Goal: Task Accomplishment & Management: Manage account settings

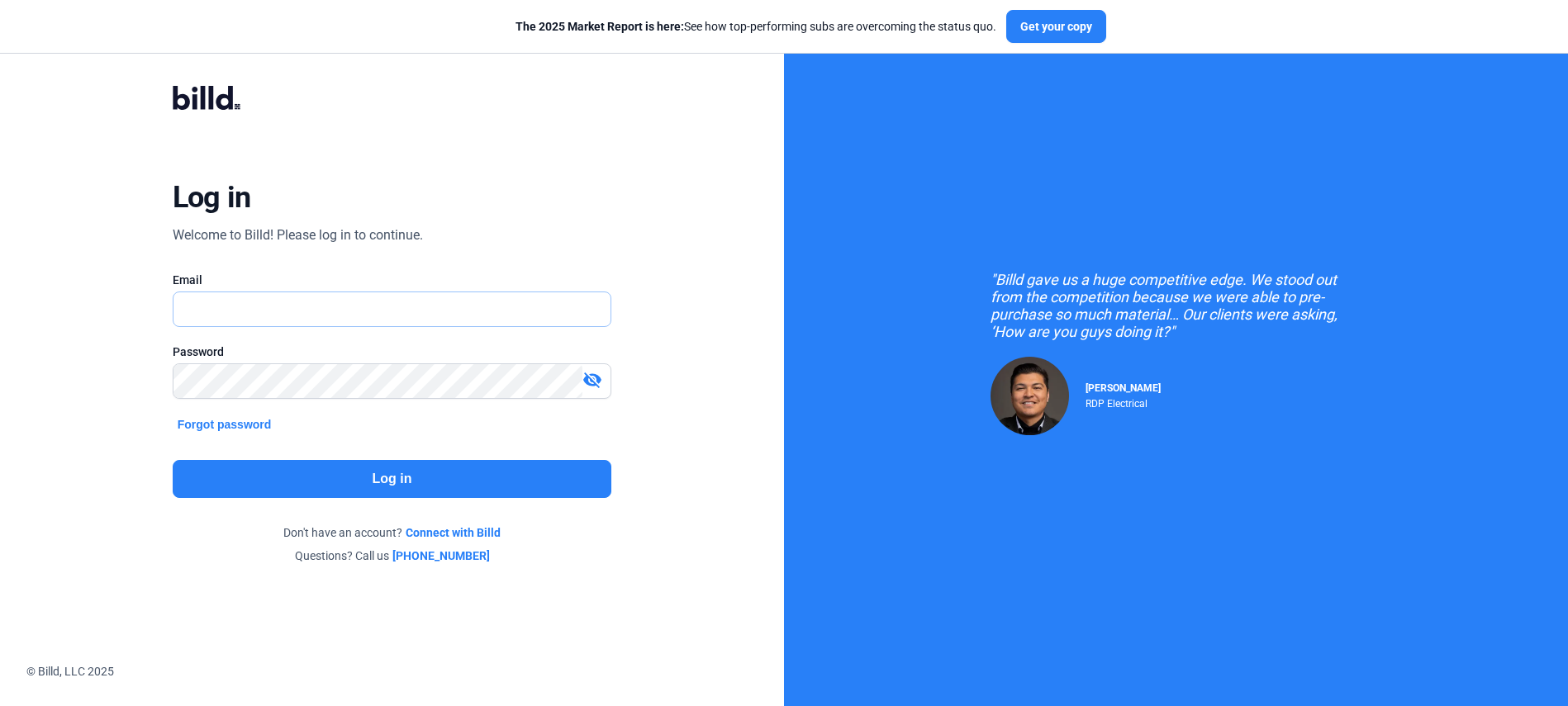
type input "[PERSON_NAME][EMAIL_ADDRESS][PERSON_NAME][DOMAIN_NAME]"
click at [328, 489] on button "Log in" at bounding box center [392, 479] width 439 height 38
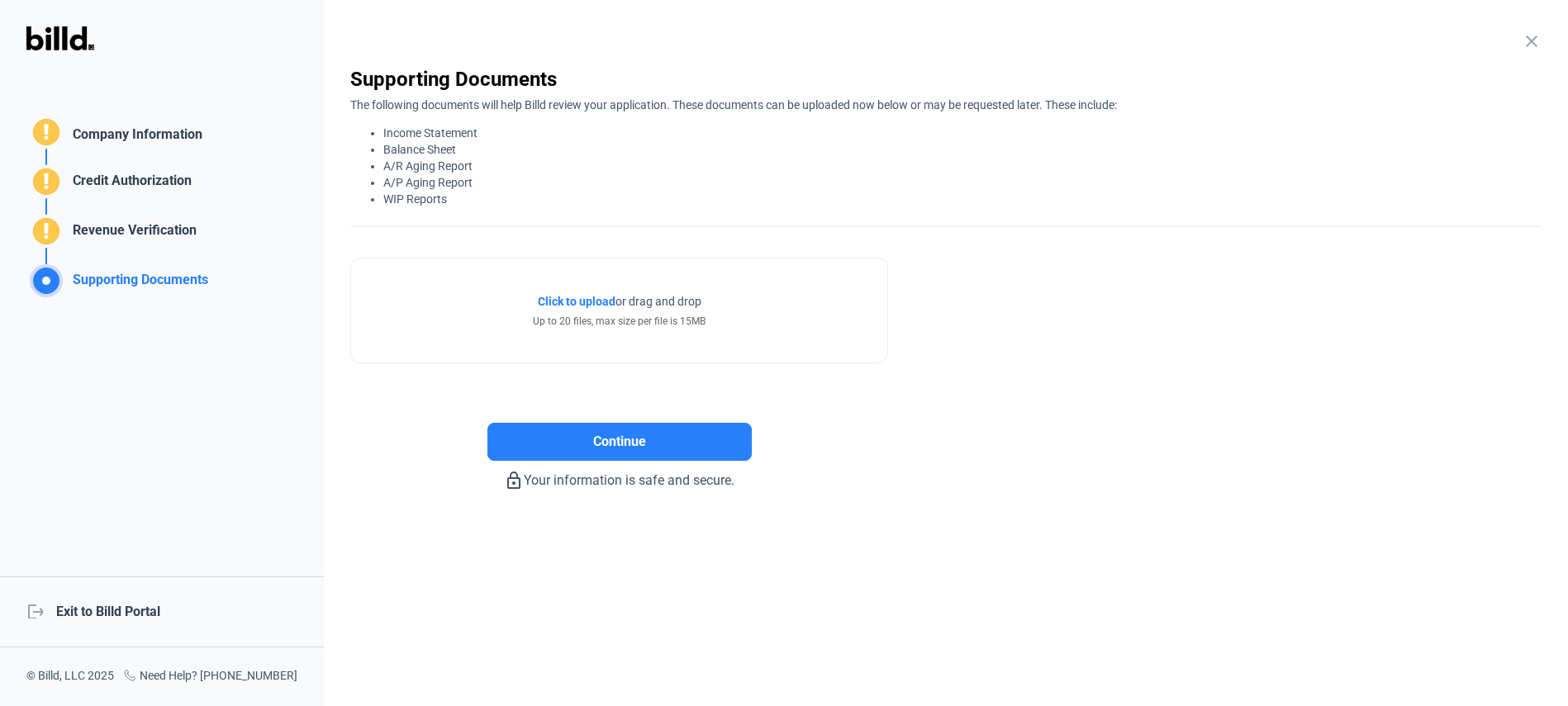
click at [124, 625] on div "logout Exit to Billd Portal" at bounding box center [161, 612] width 323 height 71
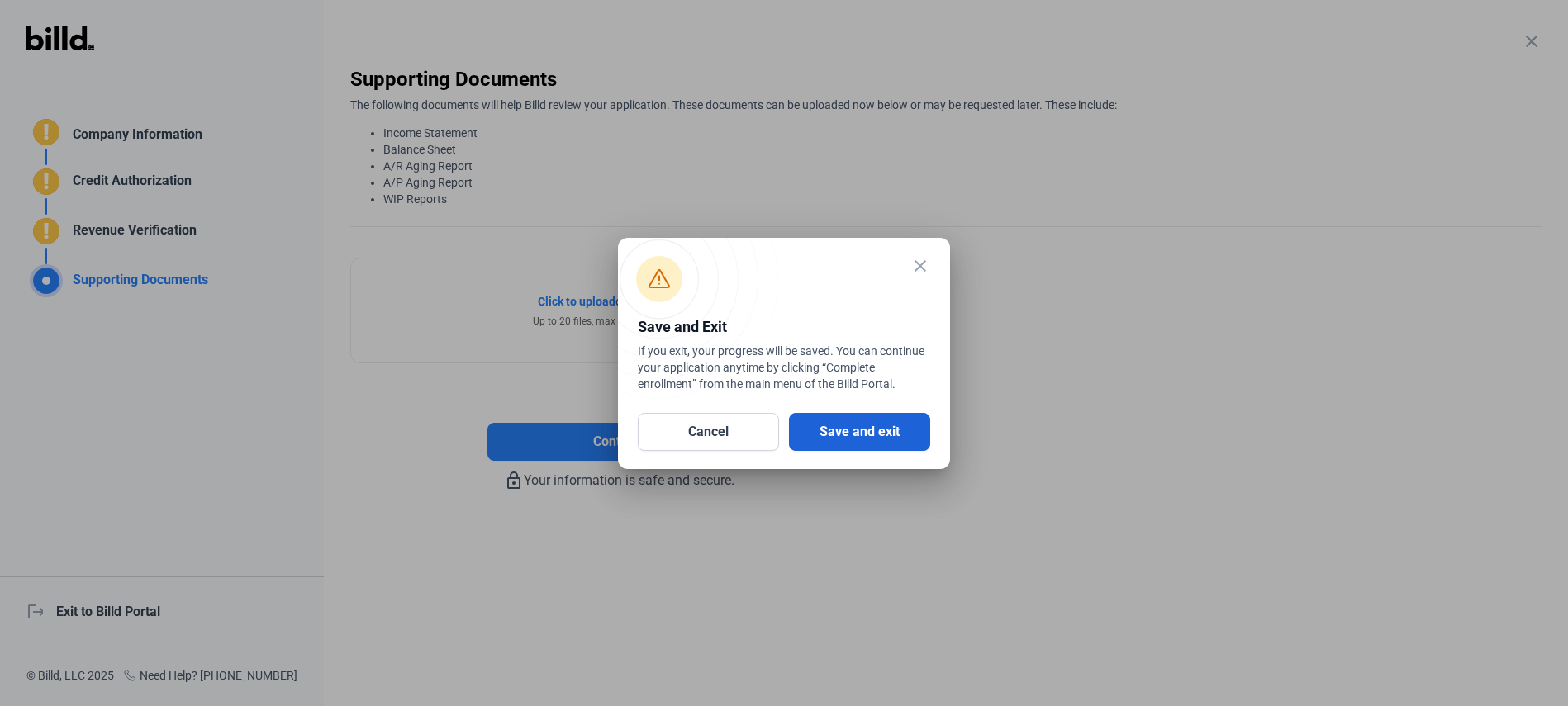
click at [871, 421] on button "Save and exit" at bounding box center [859, 432] width 142 height 38
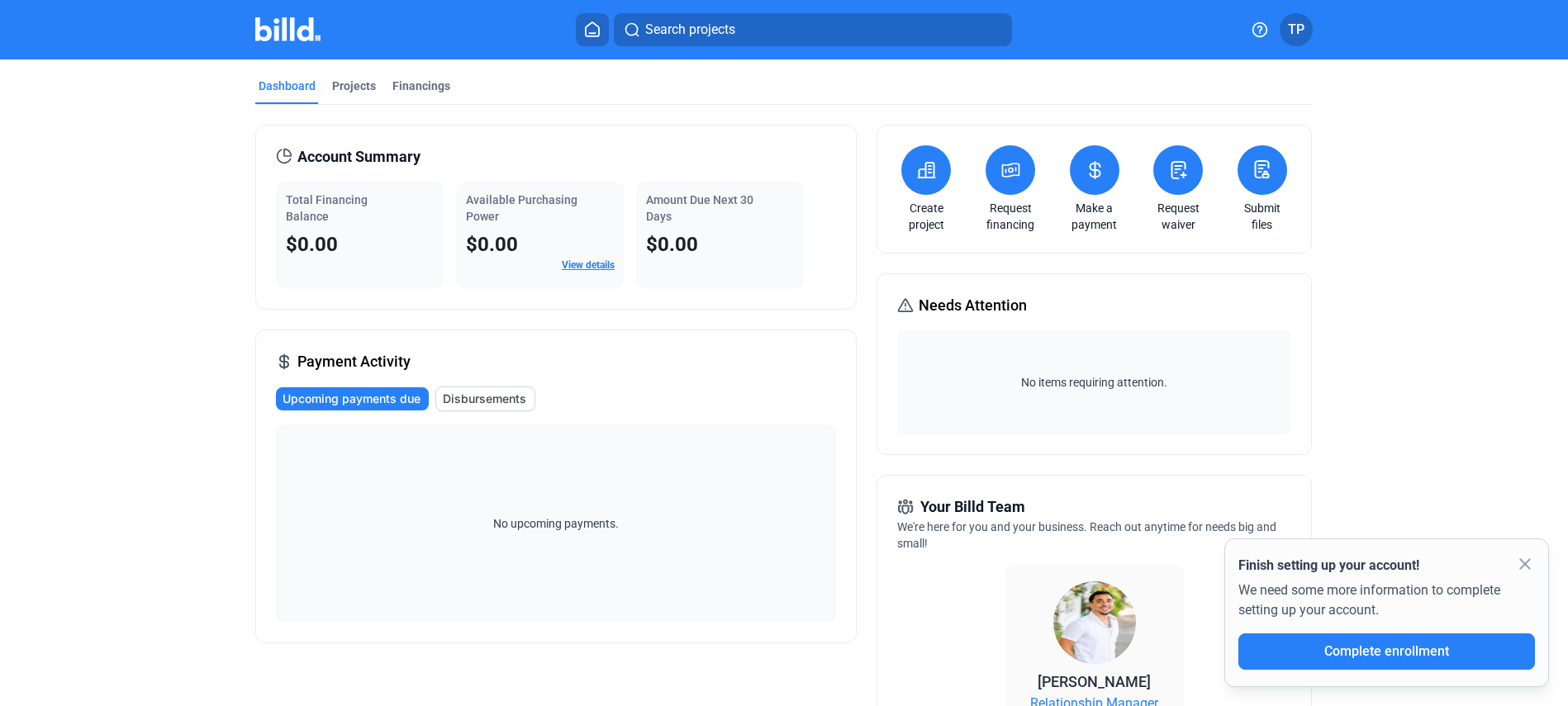
click at [1537, 553] on div "close Finish setting up your account! We need some more information to complete…" at bounding box center [1386, 613] width 324 height 149
click at [1534, 560] on mat-icon "close" at bounding box center [1524, 563] width 20 height 20
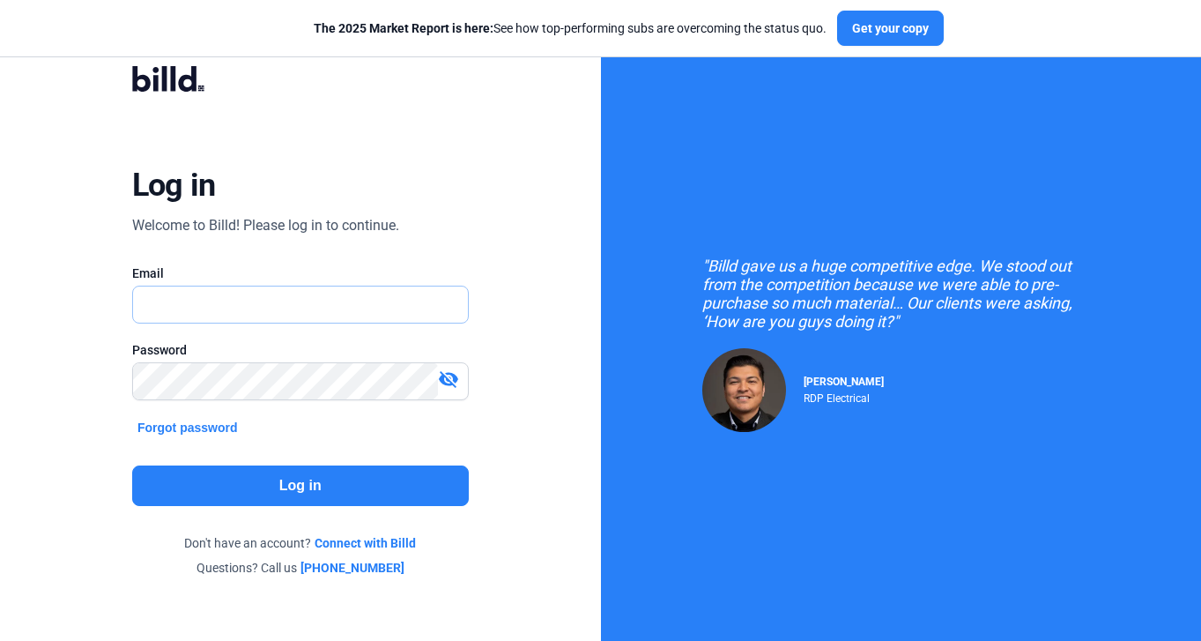
type input "travis.patterson@billd.com"
click at [323, 503] on button "Log in" at bounding box center [300, 485] width 337 height 41
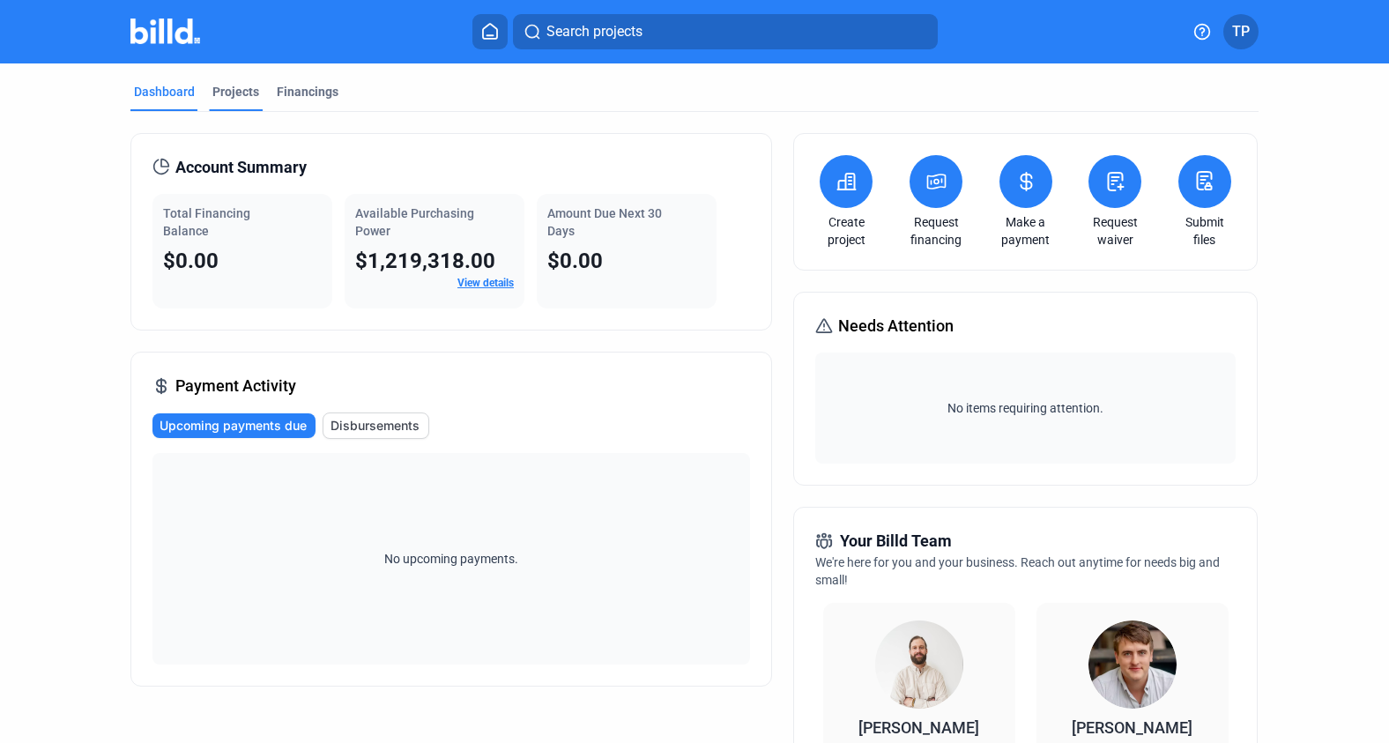
click at [231, 95] on div "Projects" at bounding box center [235, 92] width 47 height 18
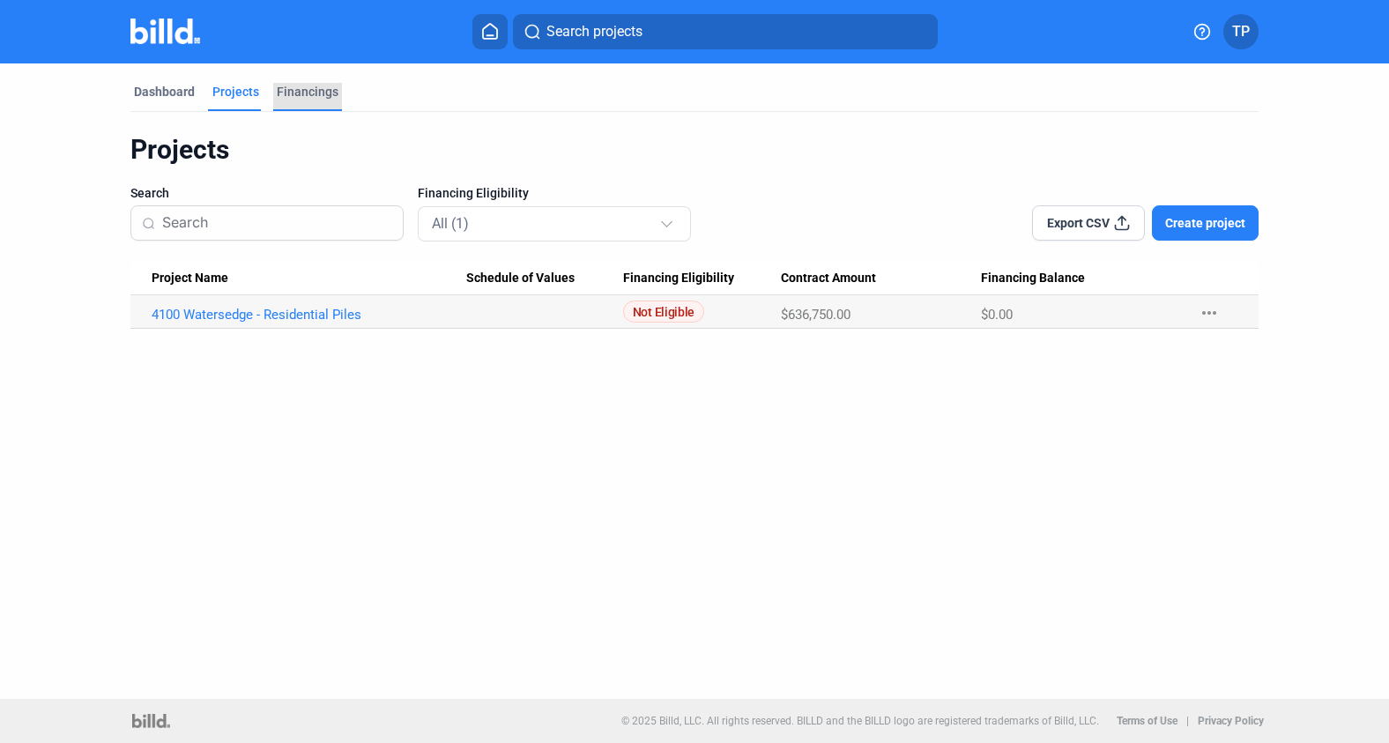
click at [292, 84] on div "Financings" at bounding box center [308, 92] width 62 height 18
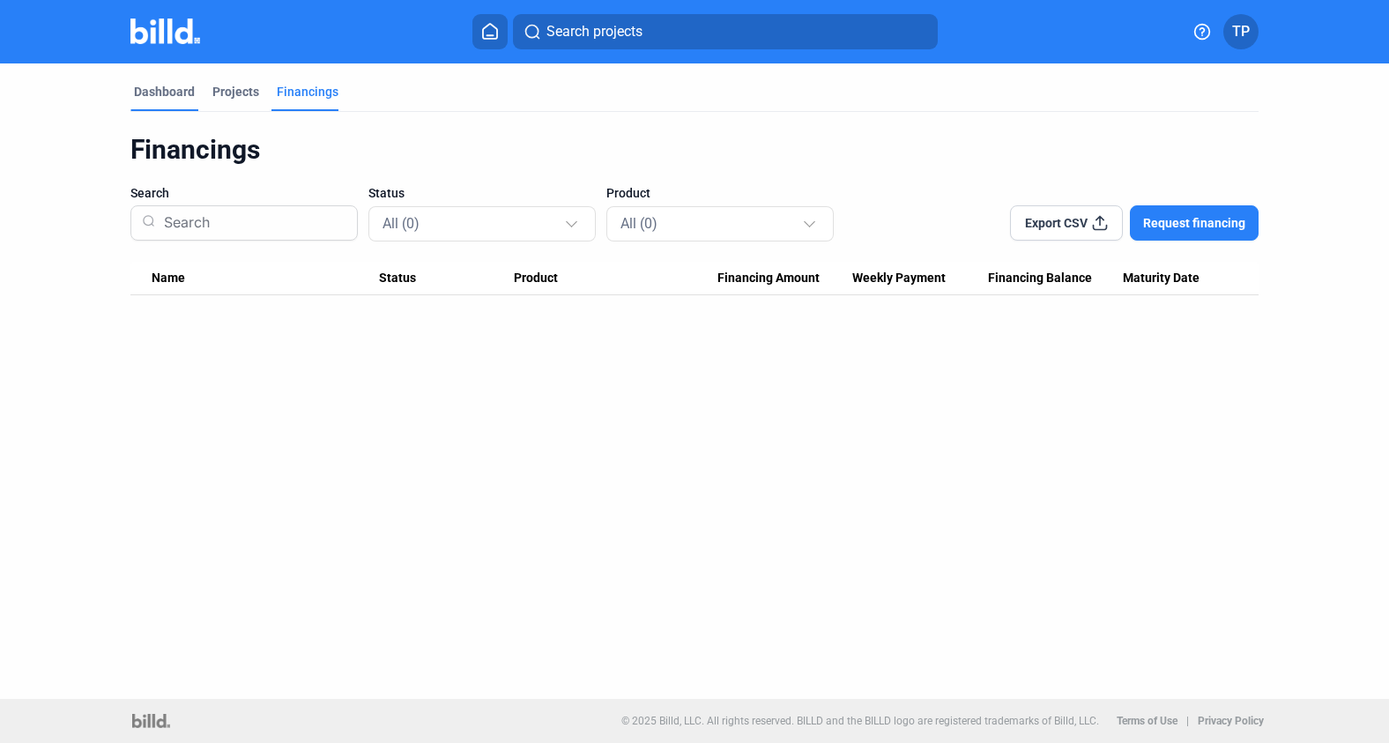
click at [157, 92] on div "Dashboard" at bounding box center [164, 92] width 61 height 18
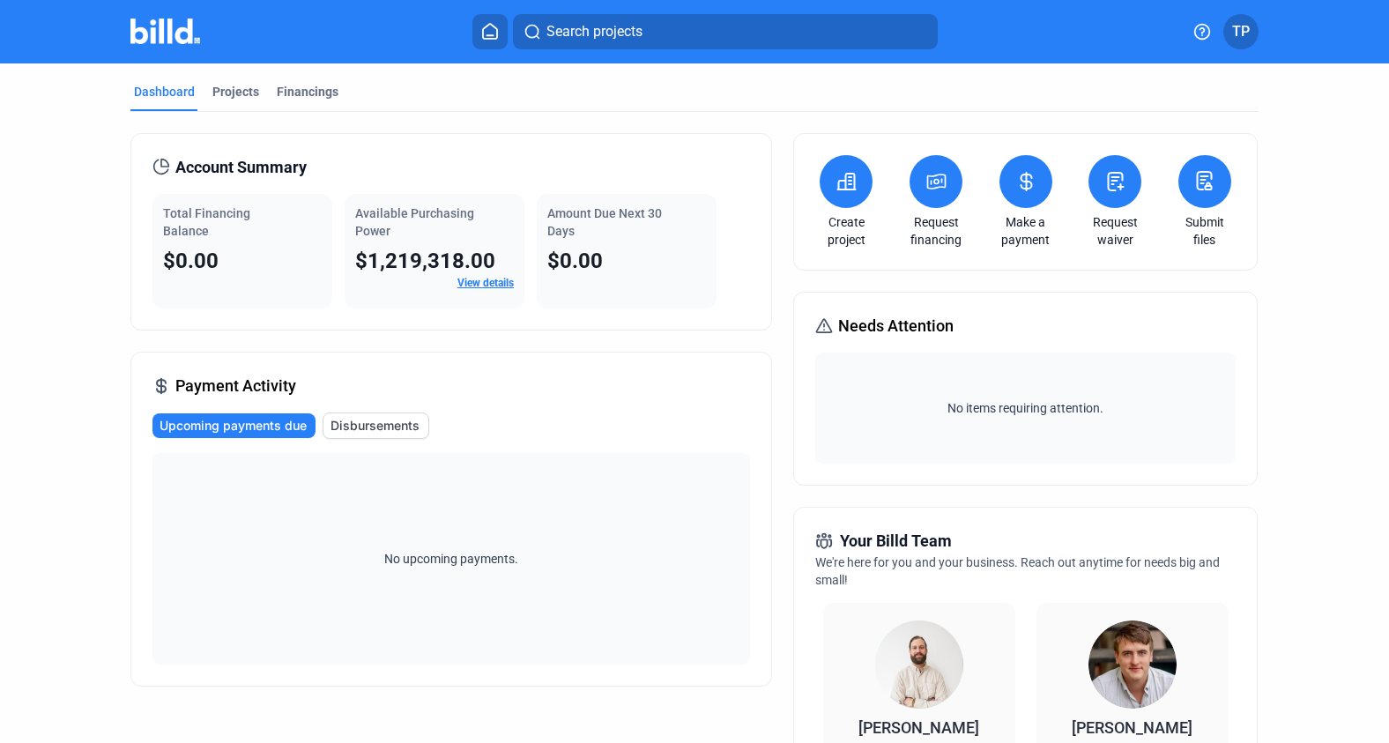
click at [1200, 33] on span "TP" at bounding box center [1241, 31] width 18 height 21
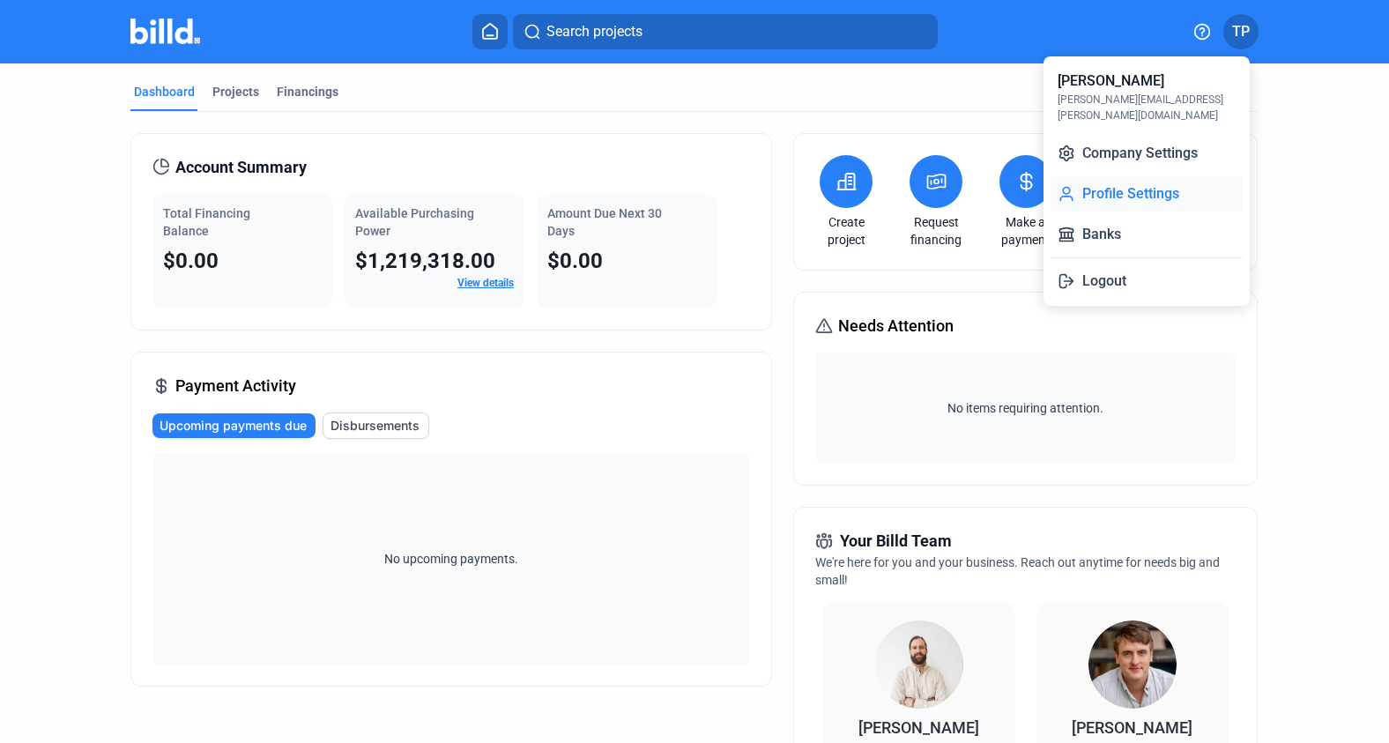
click at [1113, 178] on button "Profile Settings" at bounding box center [1146, 193] width 192 height 35
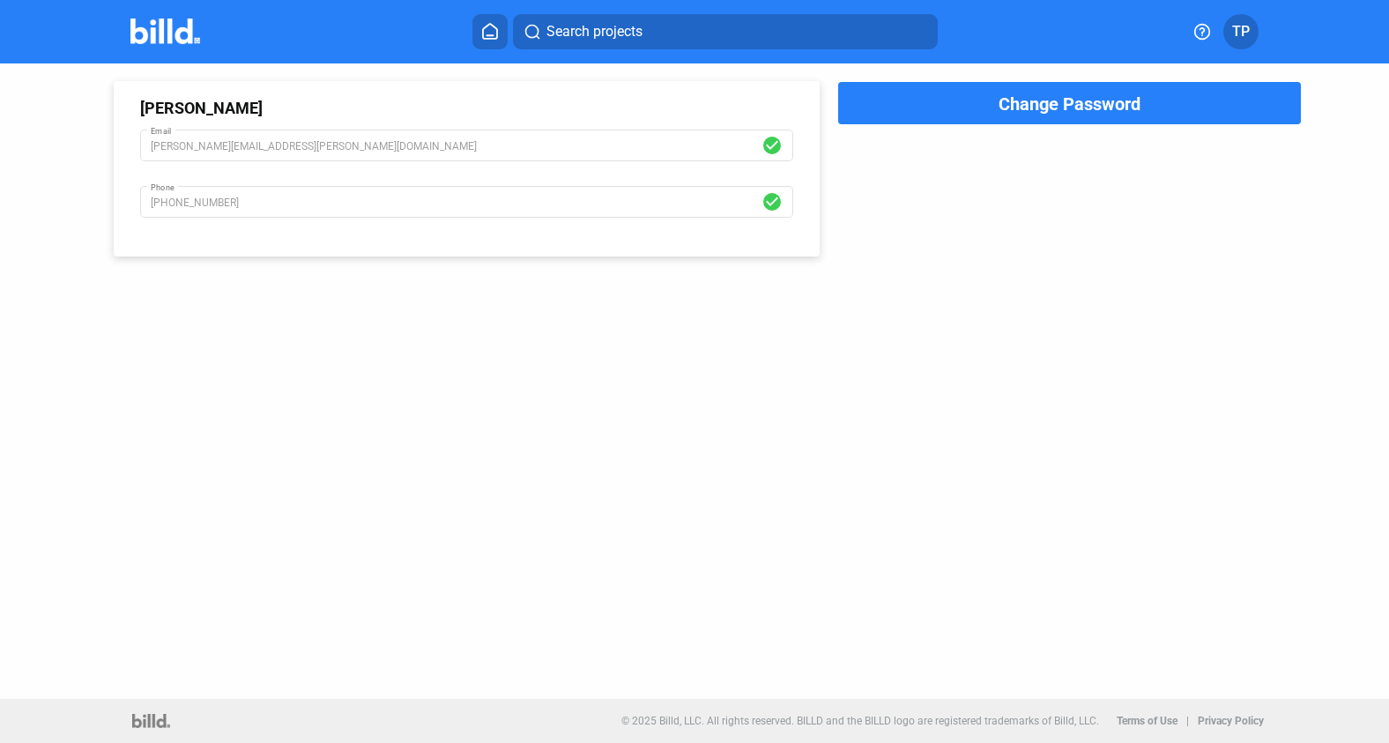
click at [1200, 26] on button "TP" at bounding box center [1240, 31] width 35 height 35
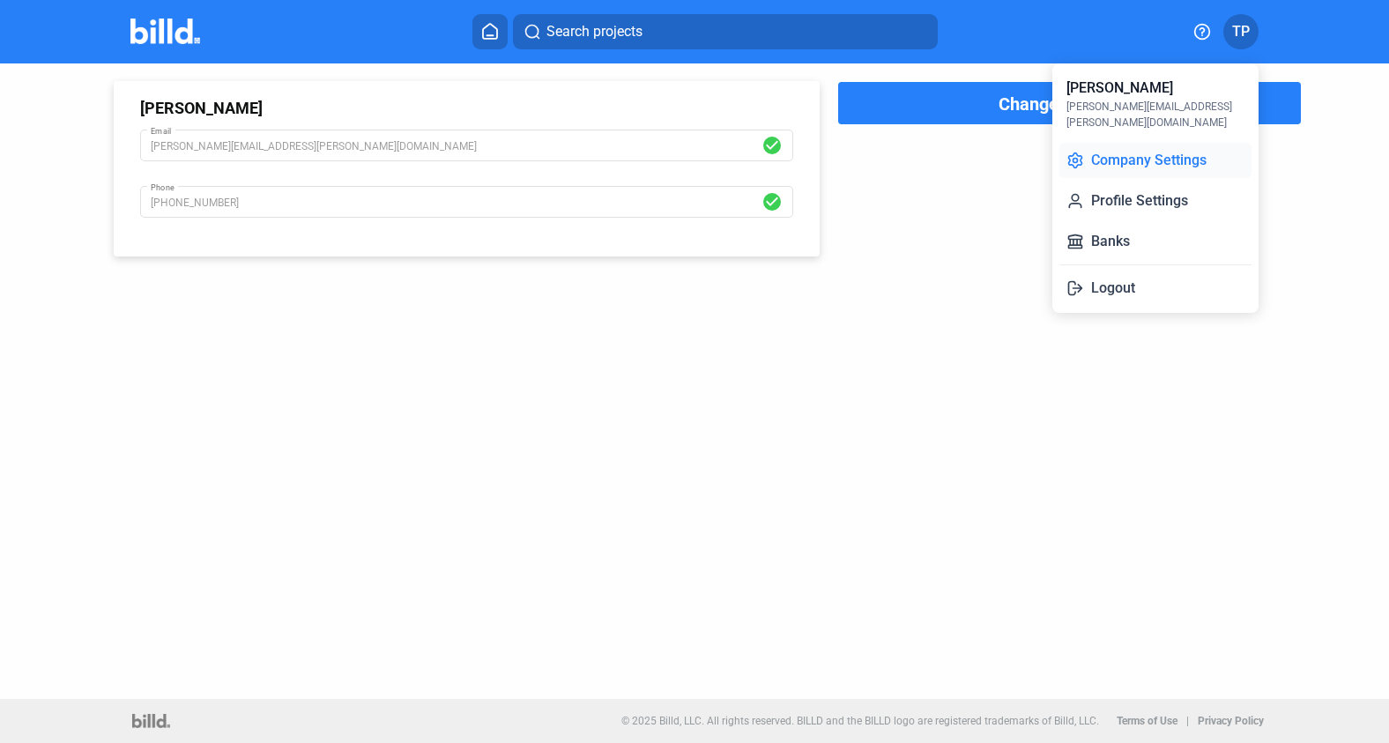
click at [1122, 143] on button "Company Settings" at bounding box center [1155, 160] width 192 height 35
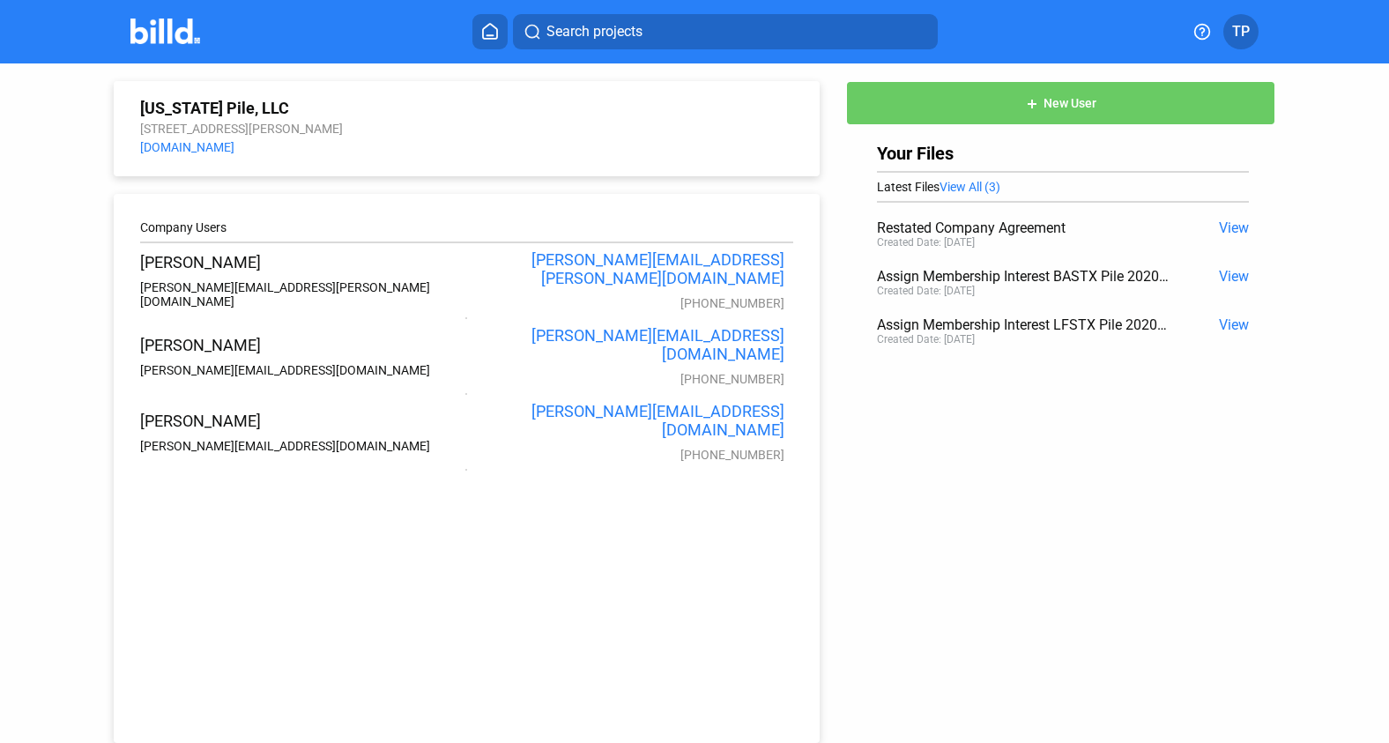
click at [179, 34] on img at bounding box center [165, 32] width 70 height 26
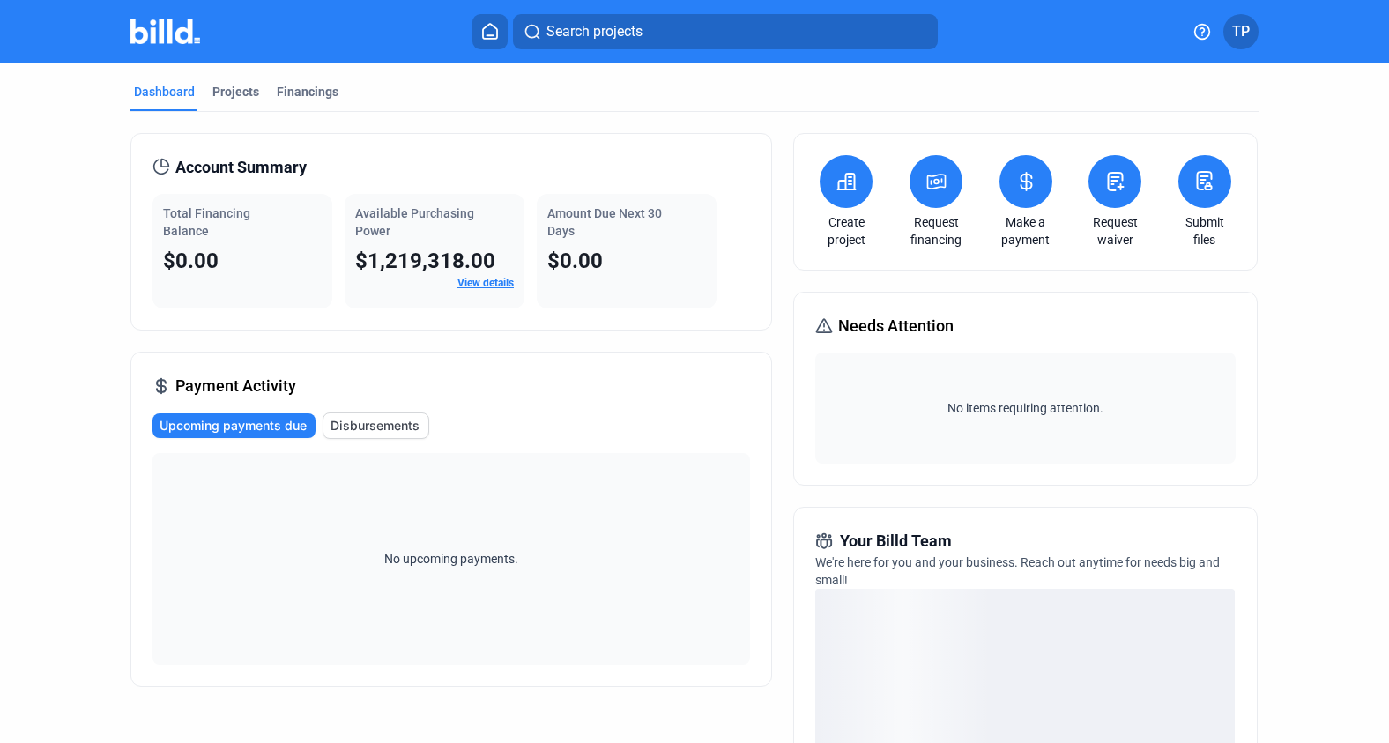
click at [486, 278] on link "View details" at bounding box center [485, 283] width 56 height 12
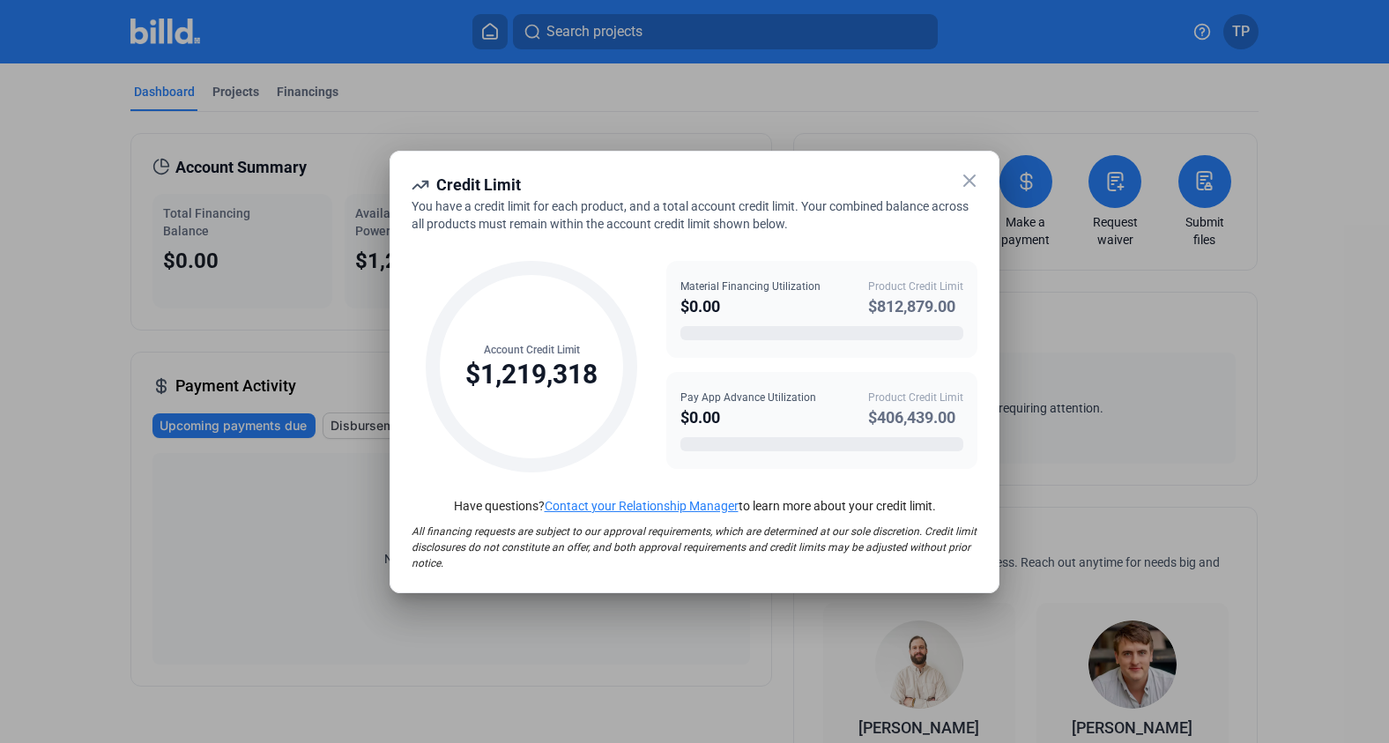
click at [972, 181] on icon at bounding box center [969, 180] width 21 height 21
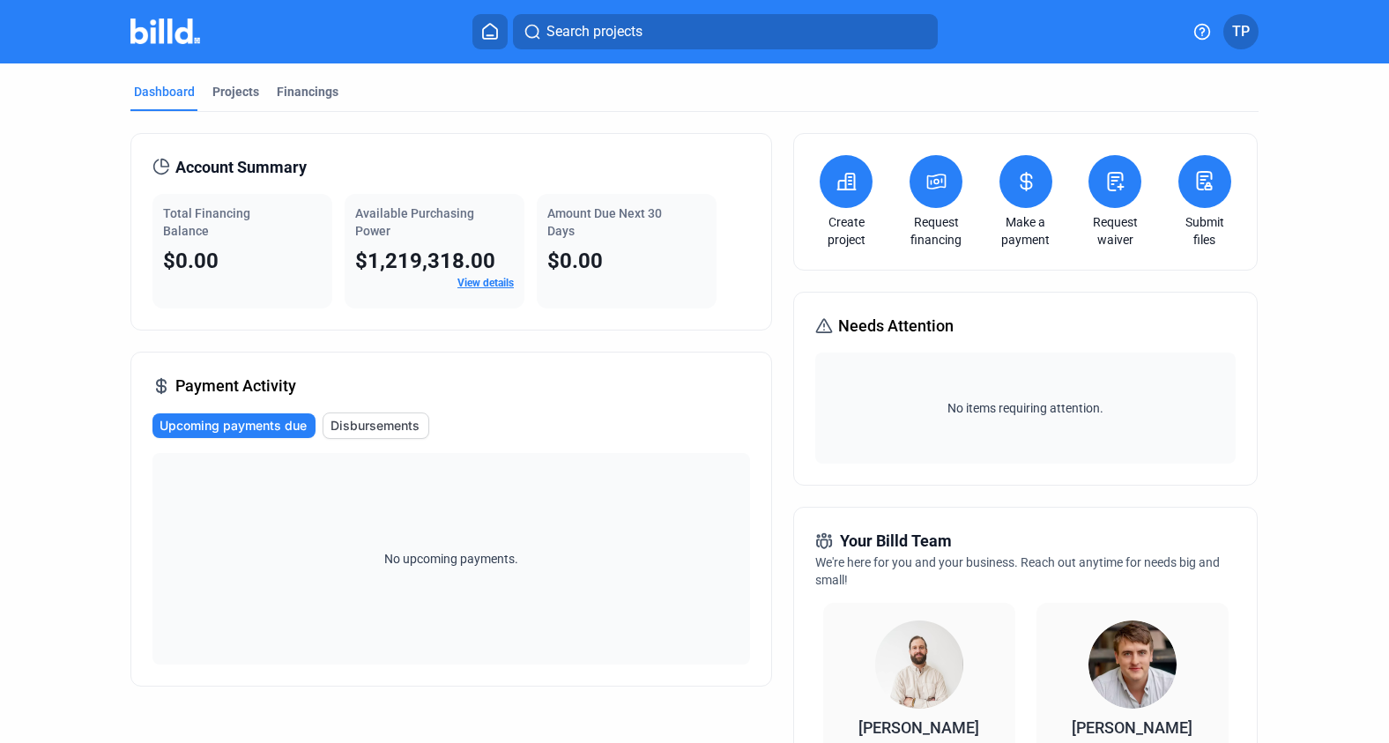
click at [1015, 177] on icon at bounding box center [1026, 181] width 22 height 21
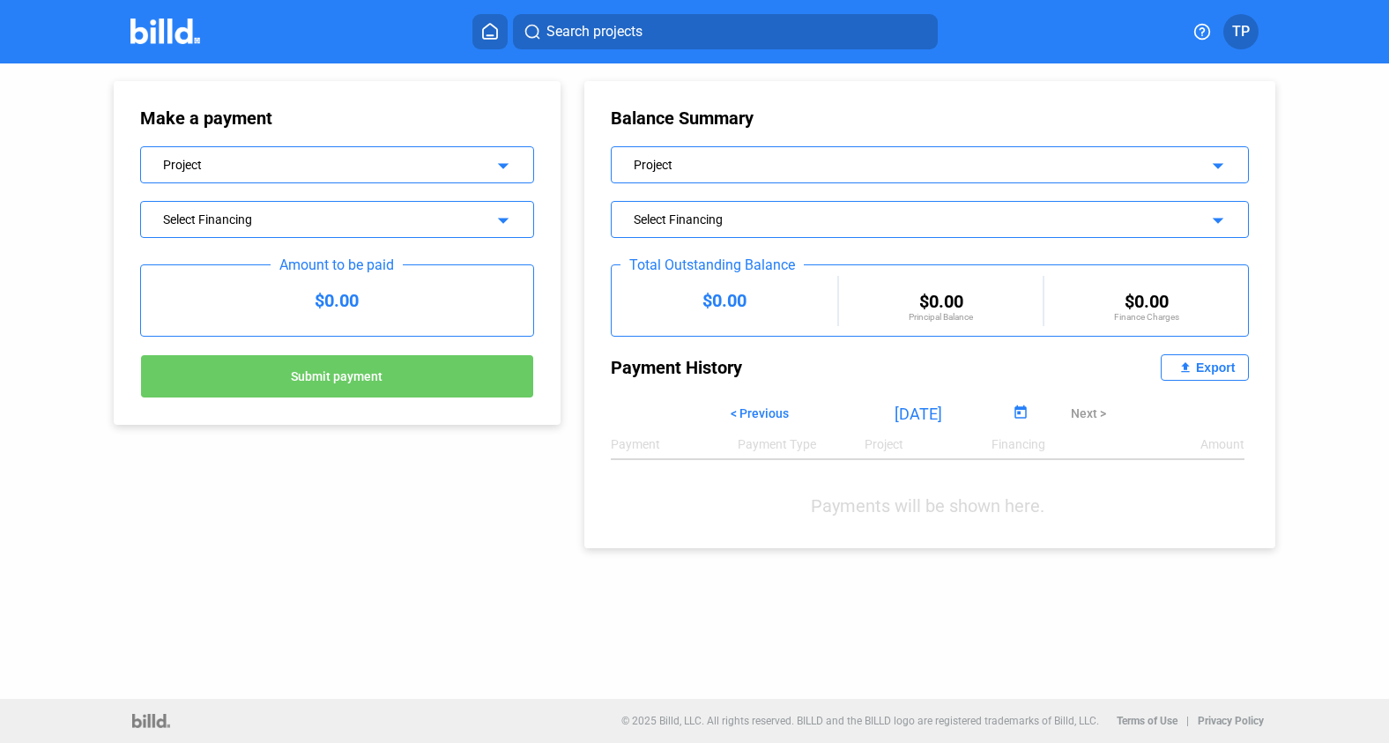
click at [148, 19] on img at bounding box center [165, 32] width 70 height 26
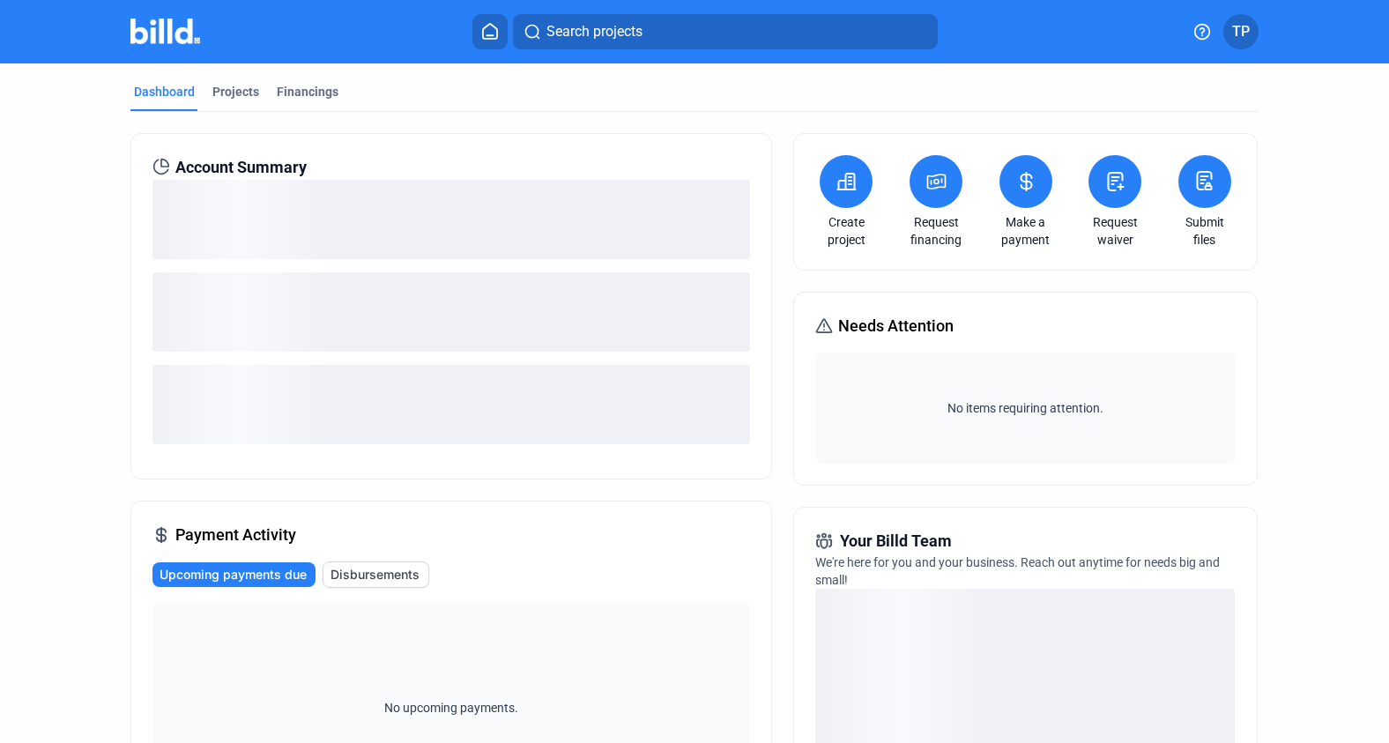
click at [55, 389] on div "Dashboard Projects Financings Account Summary Payment Activity Upcoming payment…" at bounding box center [694, 618] width 1389 height 1110
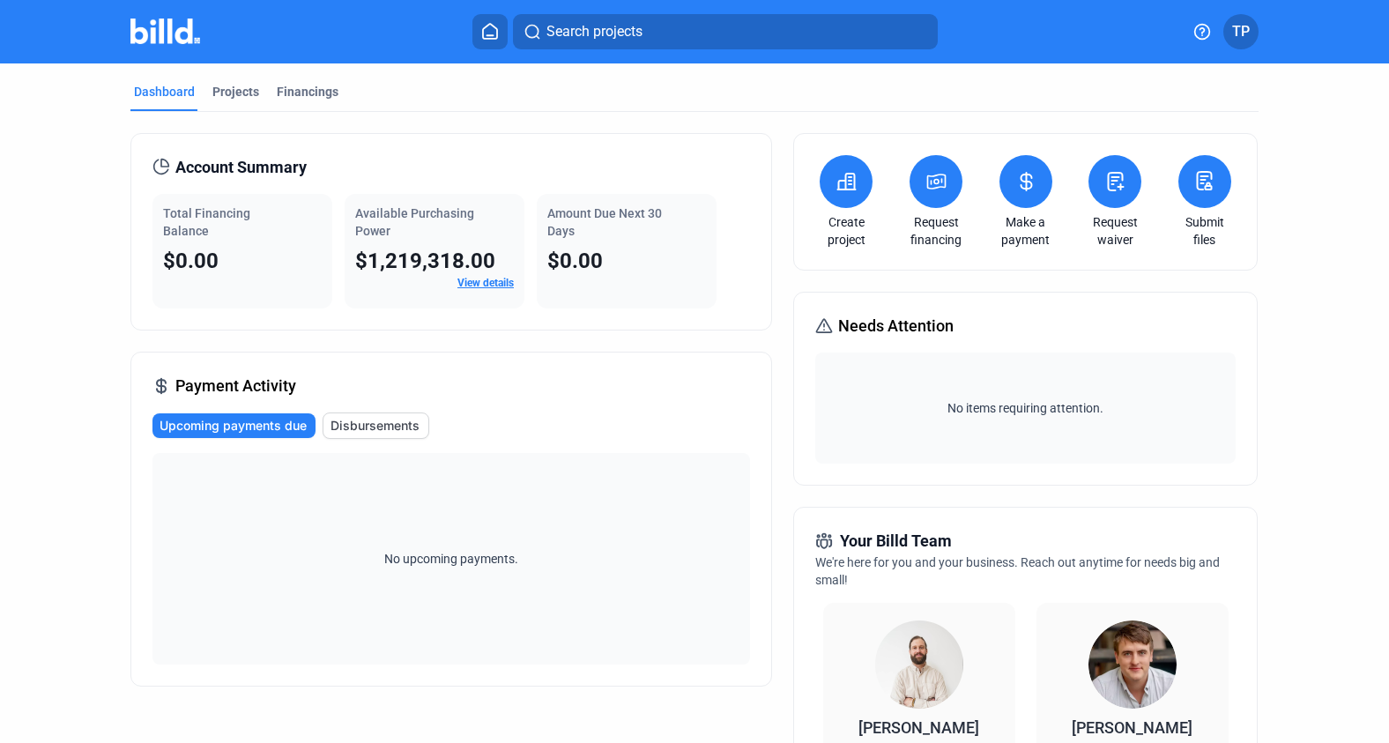
click at [1200, 419] on div "Dashboard Projects Financings Account Summary Total Financing Balance $0.00 Ava…" at bounding box center [694, 663] width 1389 height 1201
click at [1200, 170] on icon at bounding box center [1204, 180] width 22 height 21
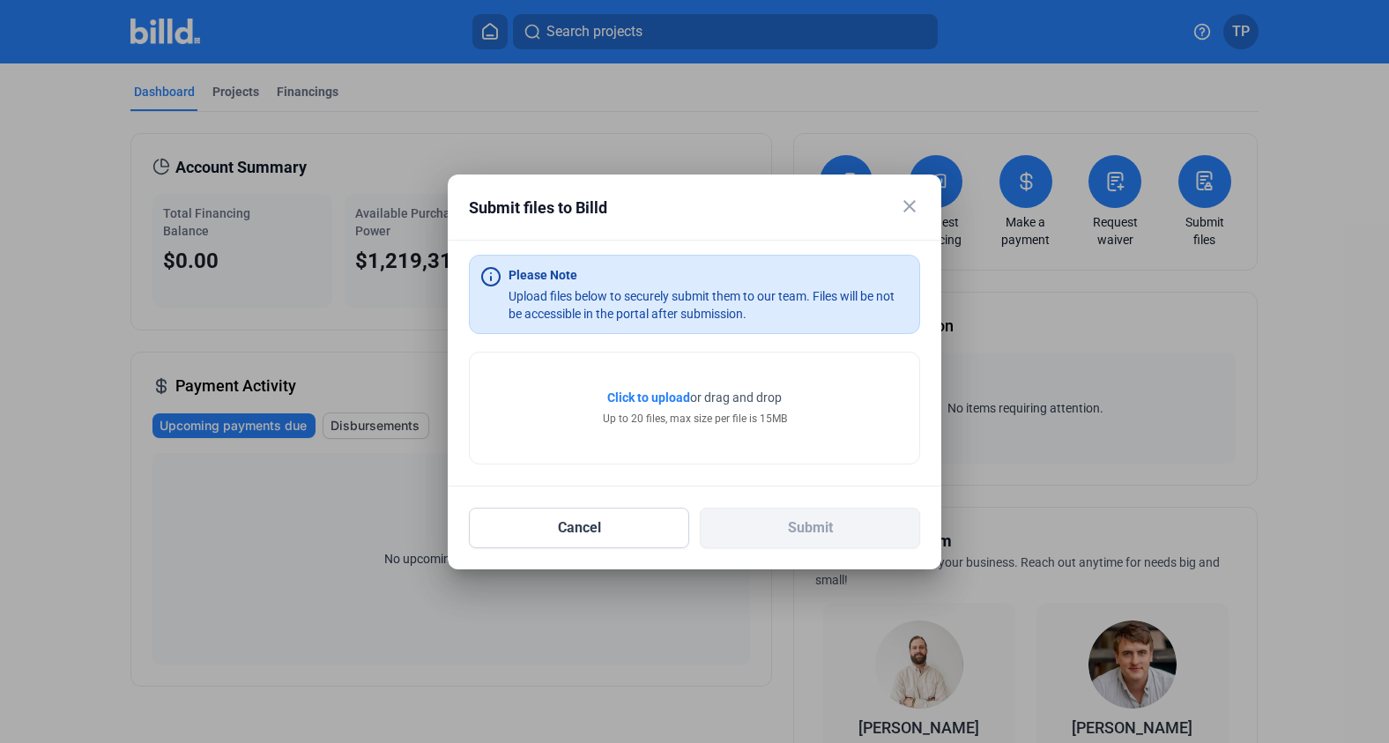
click at [909, 209] on mat-icon "close" at bounding box center [909, 206] width 21 height 21
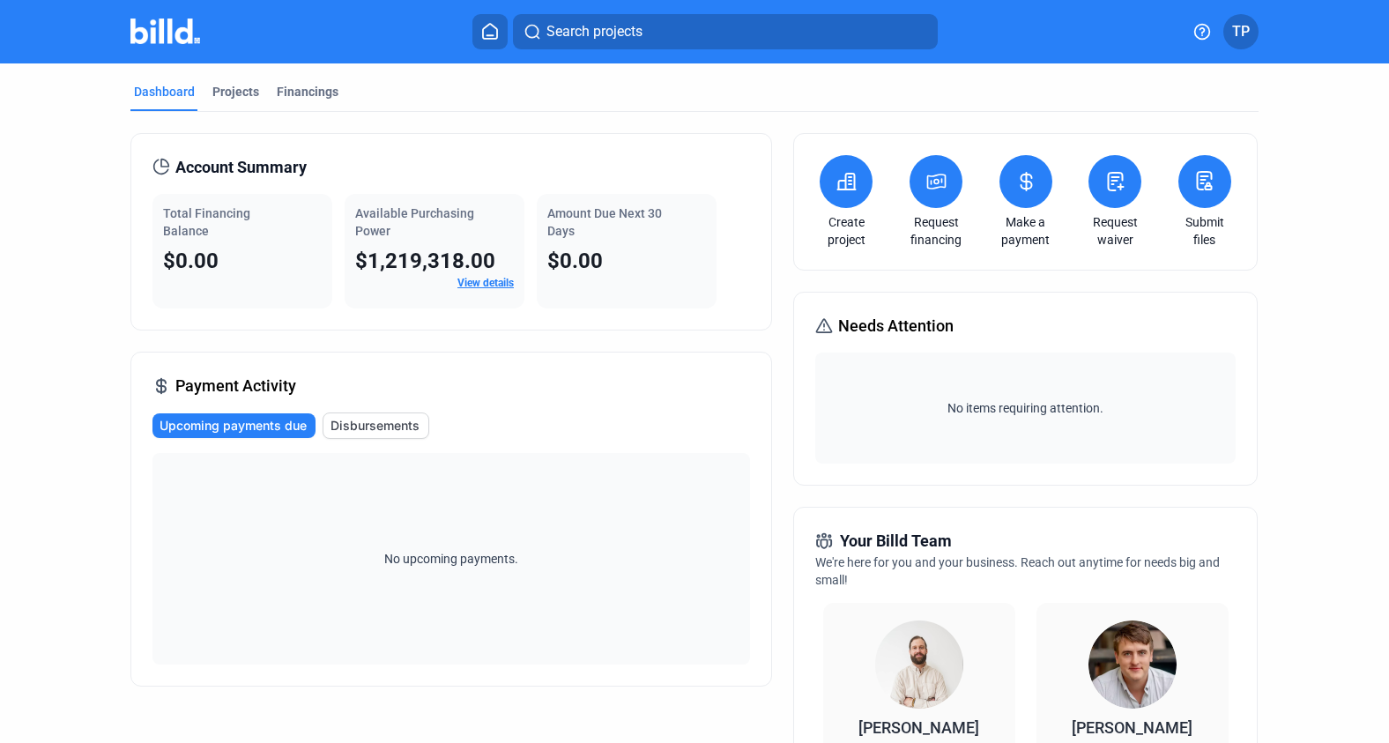
click at [1174, 212] on div "Submit files" at bounding box center [1205, 201] width 62 height 93
click at [1193, 187] on icon at bounding box center [1204, 180] width 22 height 21
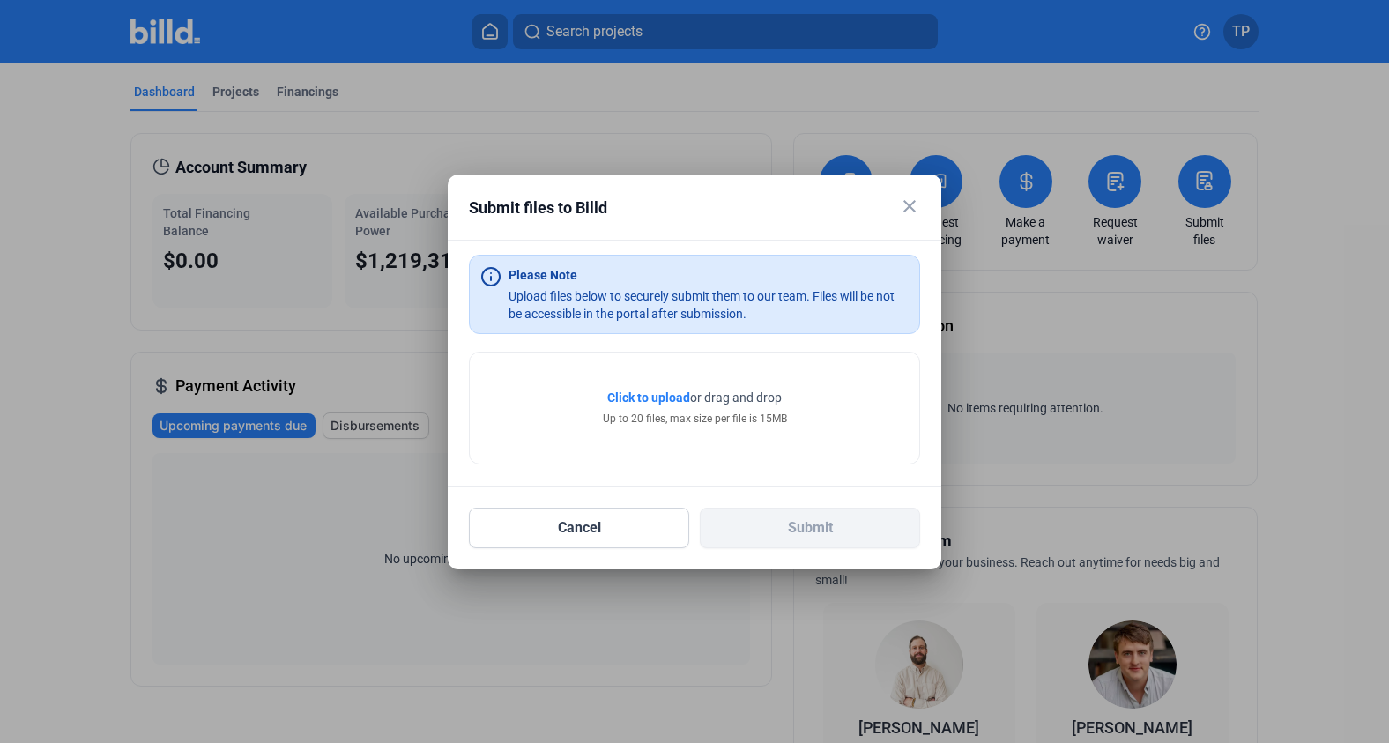
drag, startPoint x: 592, startPoint y: 415, endPoint x: 755, endPoint y: 418, distance: 163.1
click at [753, 418] on div "Click to upload Tap to upload or drag and drop Up to 20 files, max size per fil…" at bounding box center [694, 408] width 449 height 111
click at [848, 439] on div "Click to upload Tap to upload or drag and drop Up to 20 files, max size per fil…" at bounding box center [694, 408] width 449 height 111
click at [903, 208] on mat-icon "close" at bounding box center [909, 206] width 21 height 21
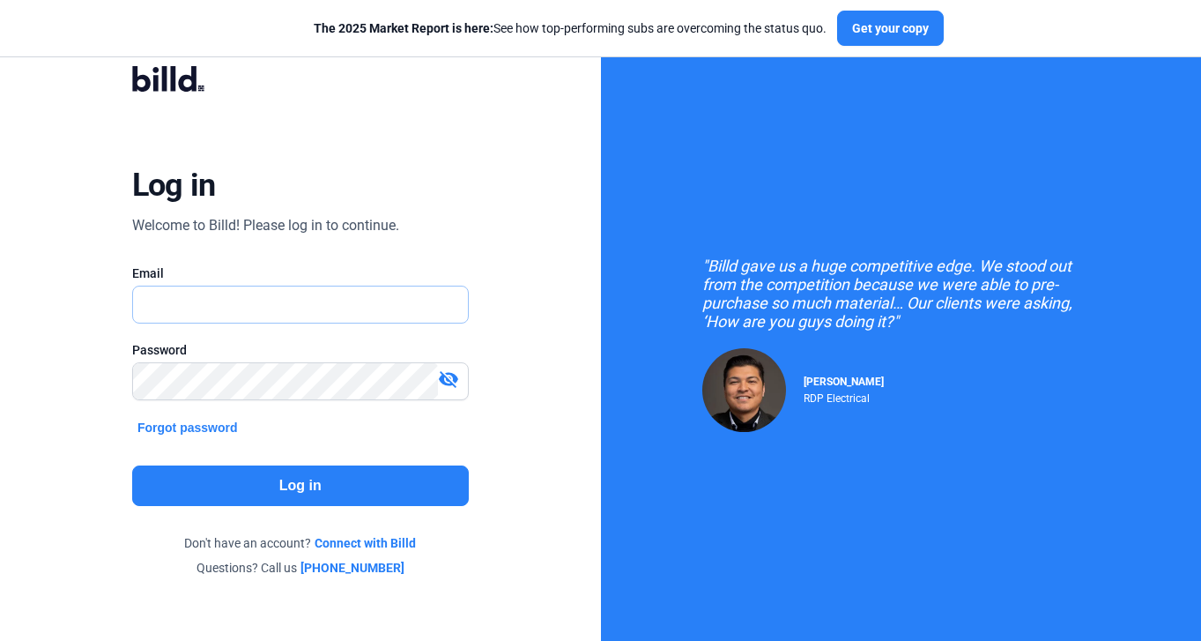
type input "[PERSON_NAME][EMAIL_ADDRESS][PERSON_NAME][DOMAIN_NAME]"
click at [357, 489] on button "Log in" at bounding box center [300, 485] width 337 height 41
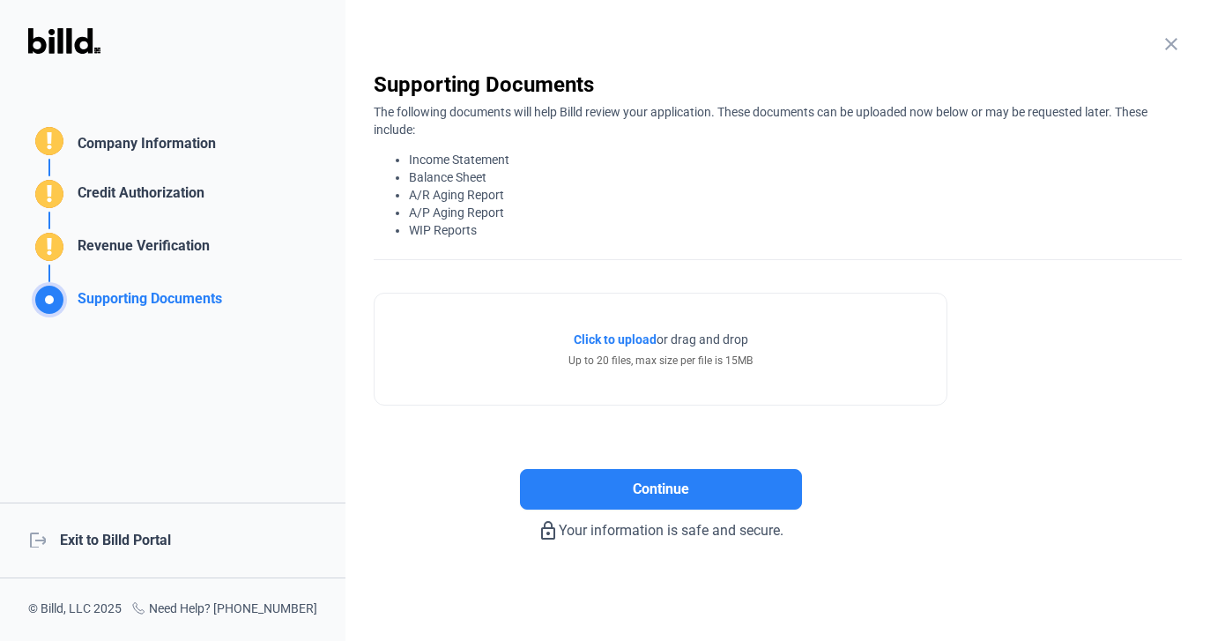
click at [1176, 59] on div "close Company Information Please enter your company information below. Business…" at bounding box center [777, 320] width 865 height 641
click at [1174, 55] on div "close" at bounding box center [1171, 45] width 21 height 25
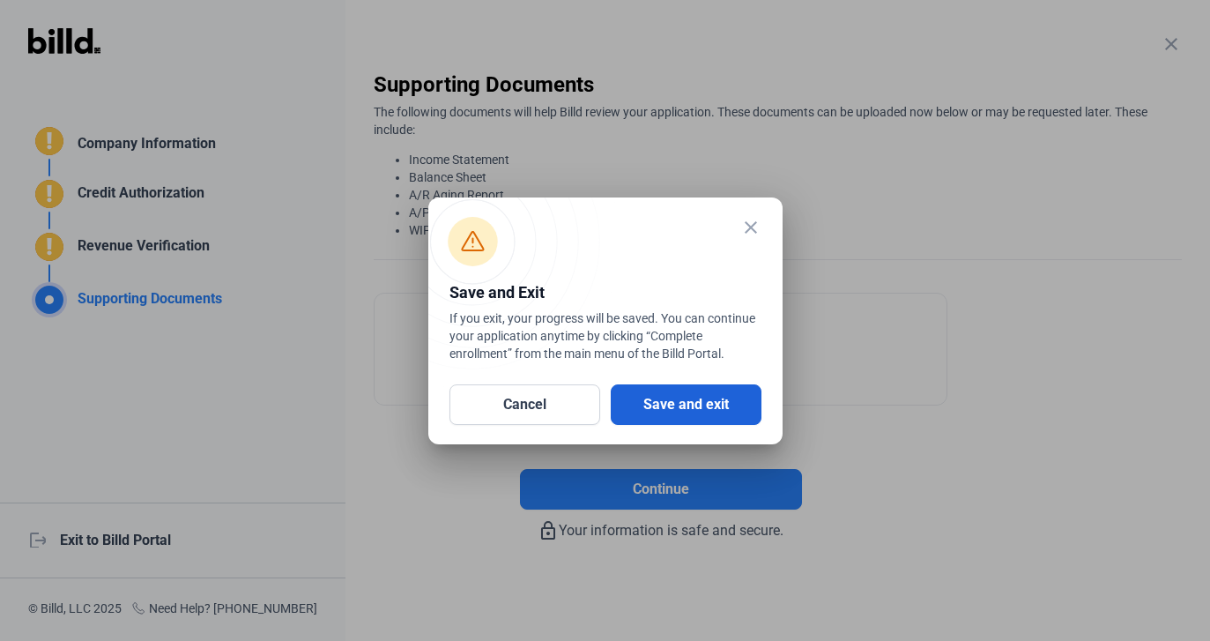
click at [665, 398] on button "Save and exit" at bounding box center [686, 404] width 151 height 41
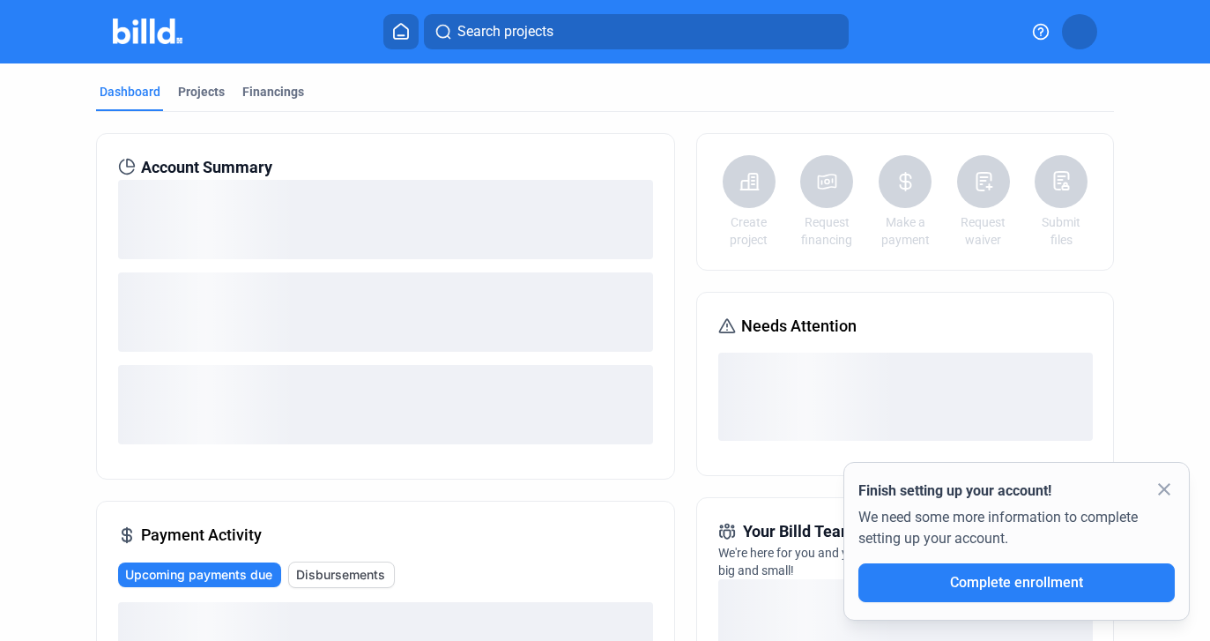
click at [1089, 29] on button at bounding box center [1079, 31] width 35 height 35
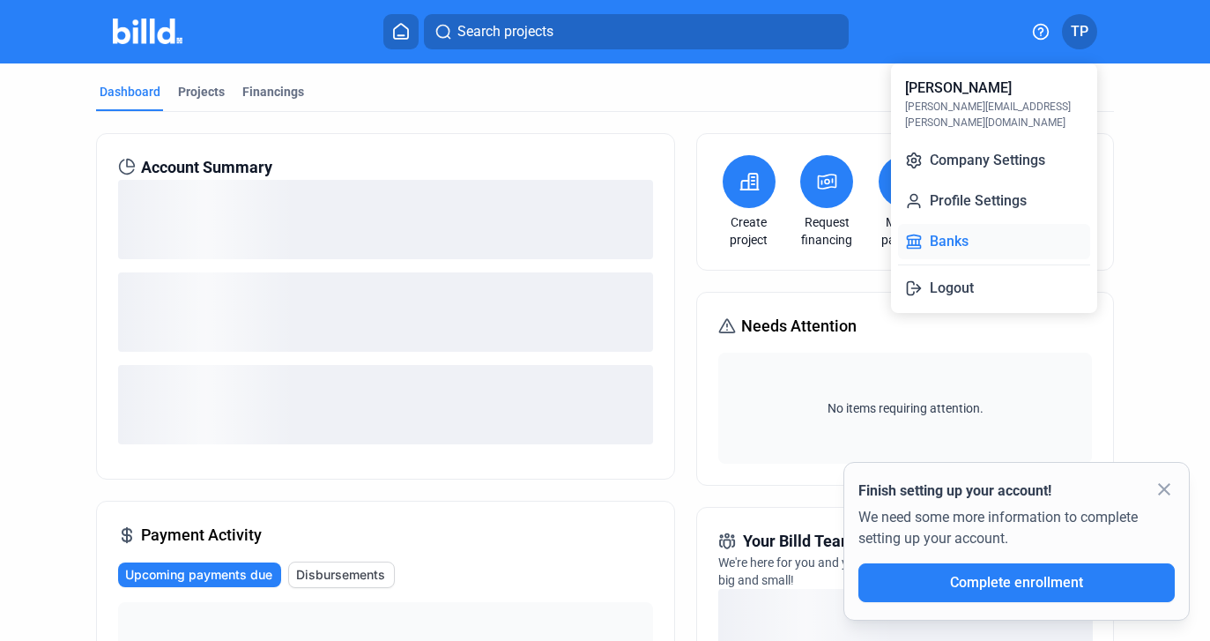
click at [939, 224] on button "Banks" at bounding box center [994, 241] width 192 height 35
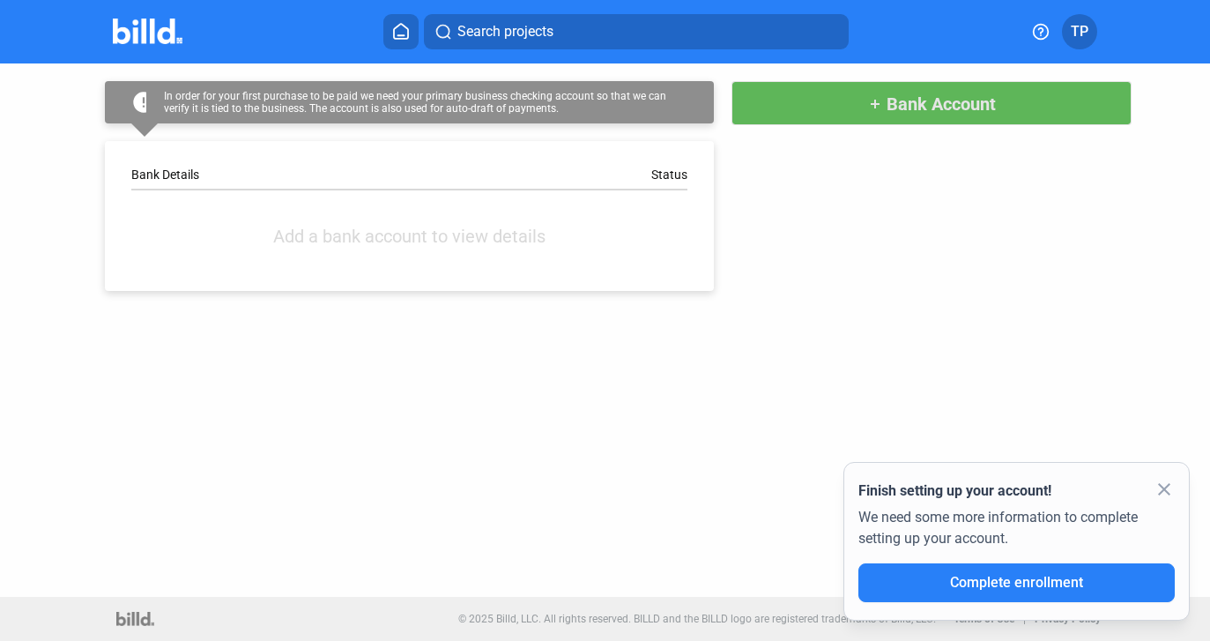
click at [870, 95] on span "add Bank Account" at bounding box center [932, 102] width 128 height 21
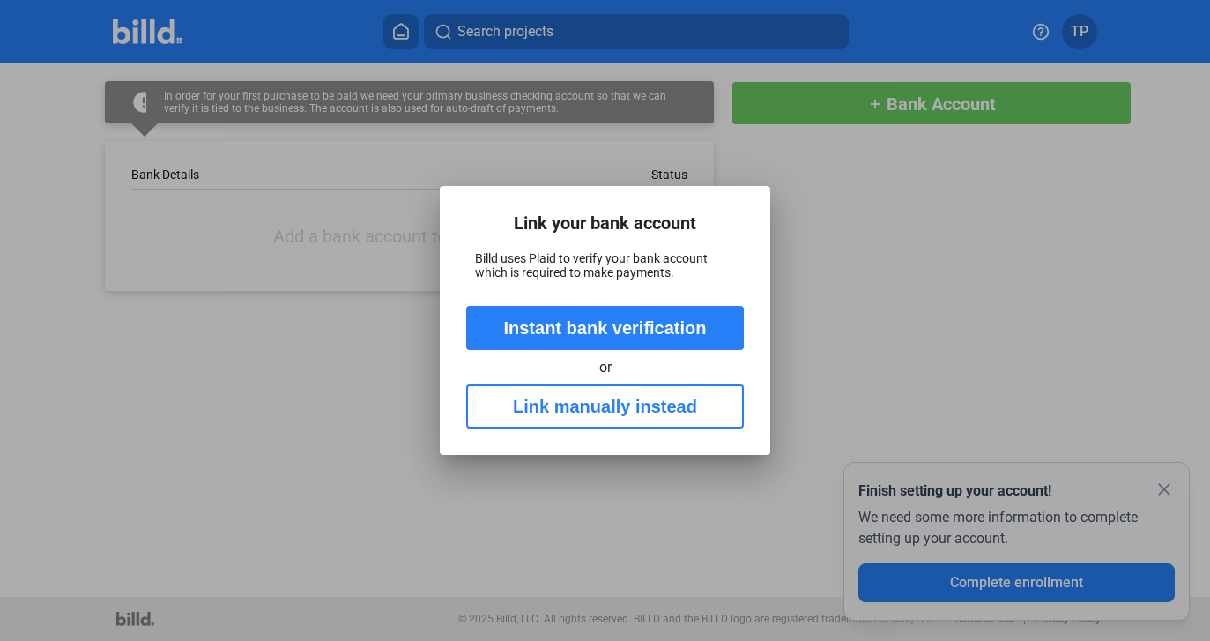
click at [597, 412] on button "Link manually instead" at bounding box center [605, 406] width 278 height 44
